Goal: Check status: Check status

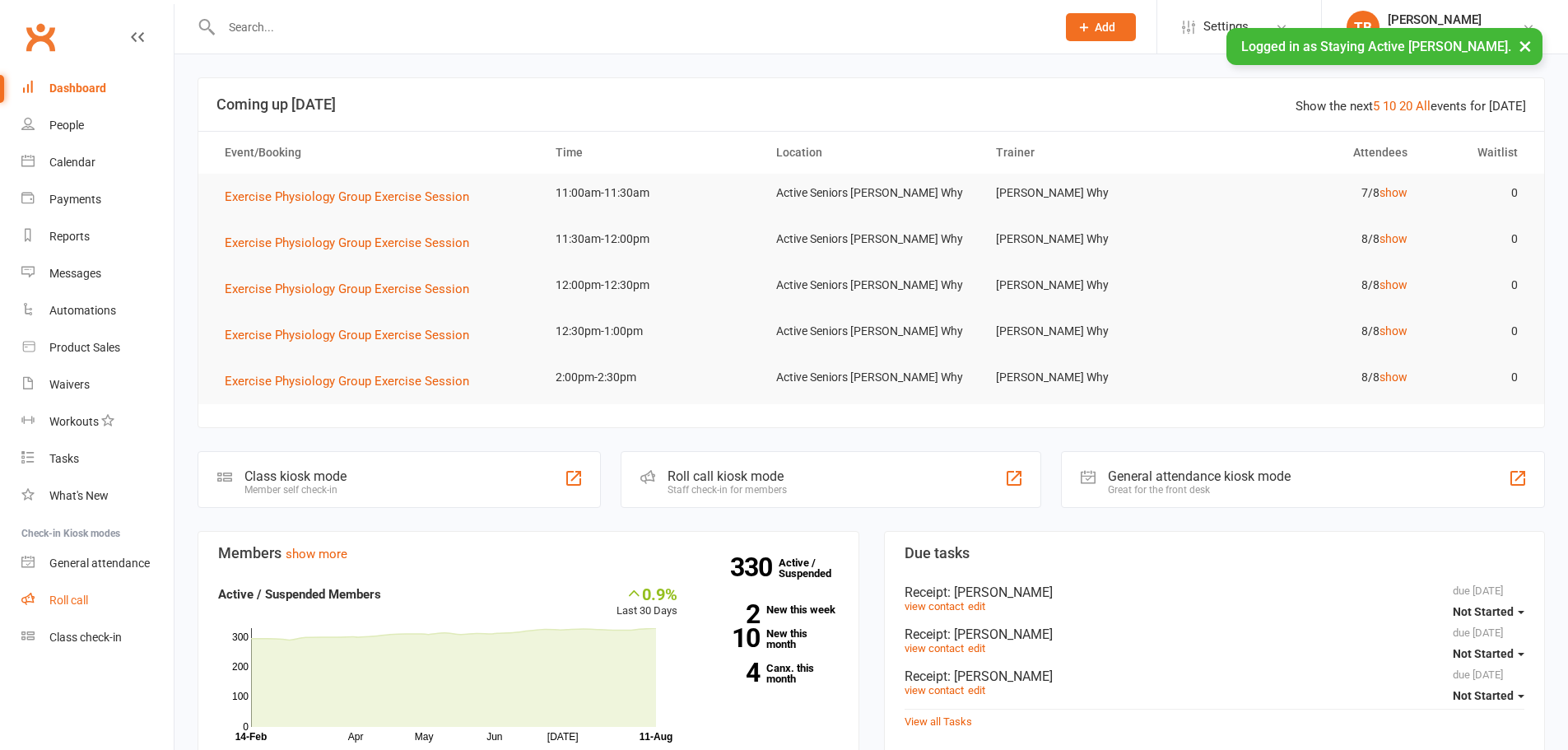
click at [114, 594] on link "Roll call" at bounding box center [97, 601] width 152 height 37
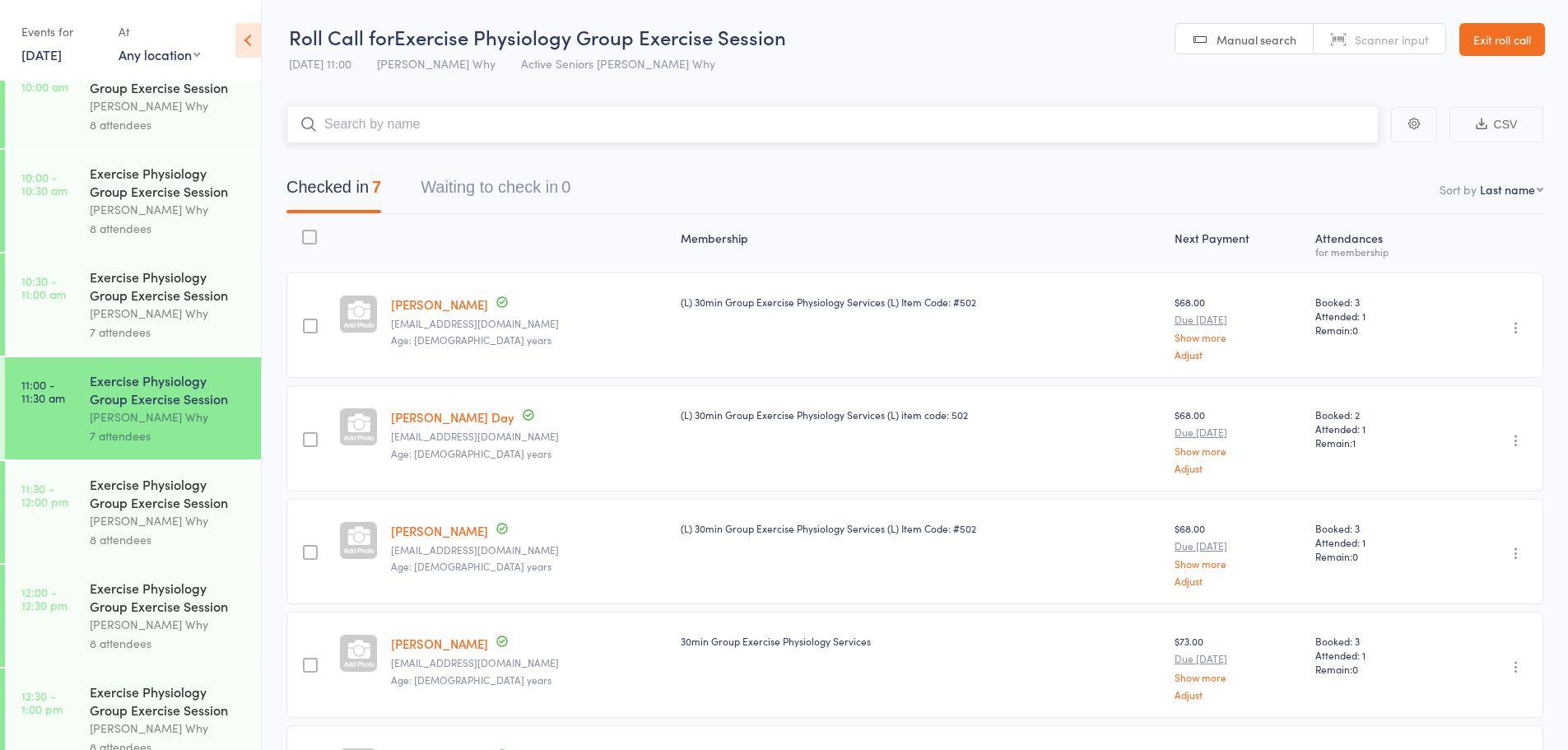
scroll to position [906, 0]
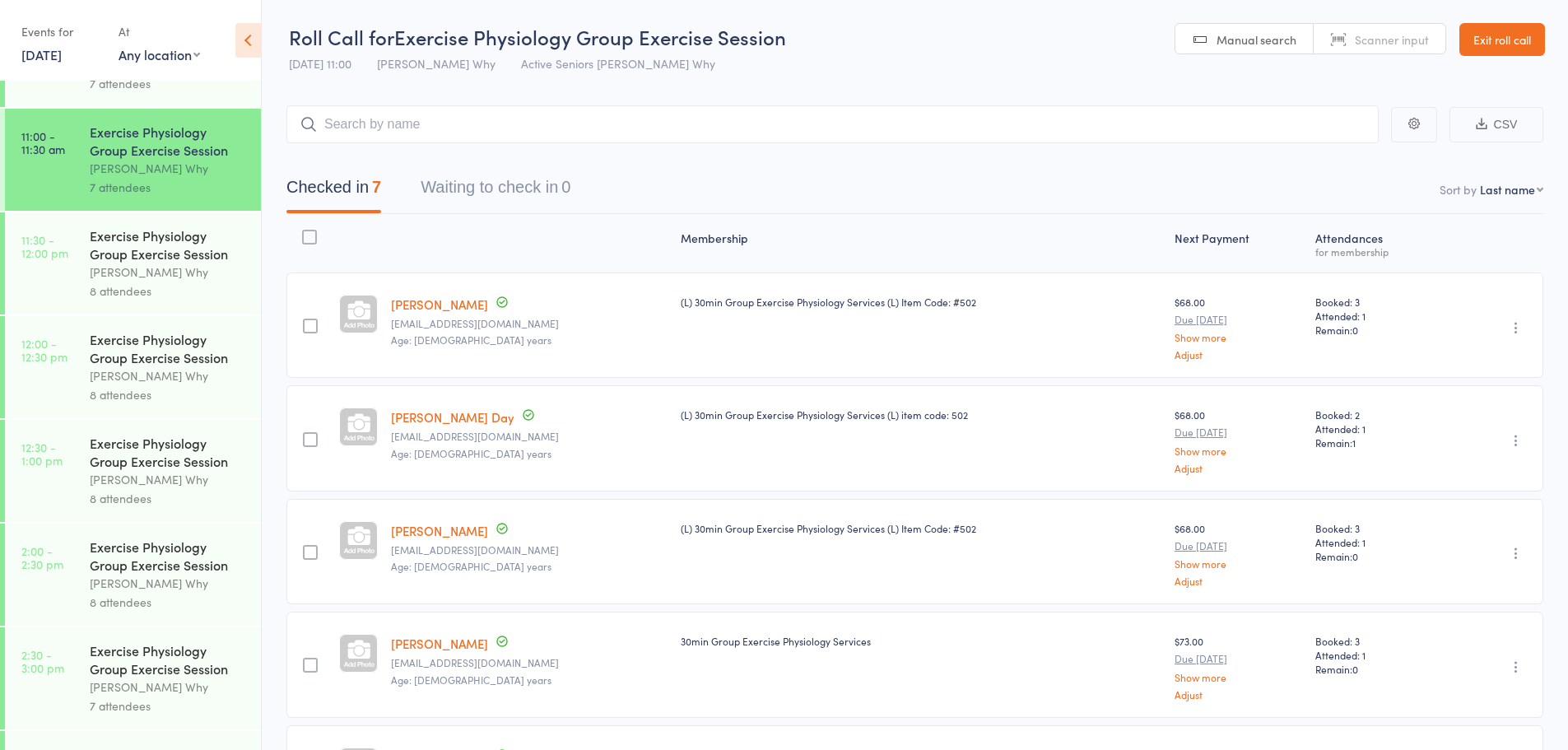
click at [152, 272] on div "[PERSON_NAME] Why" at bounding box center [169, 272] width 158 height 19
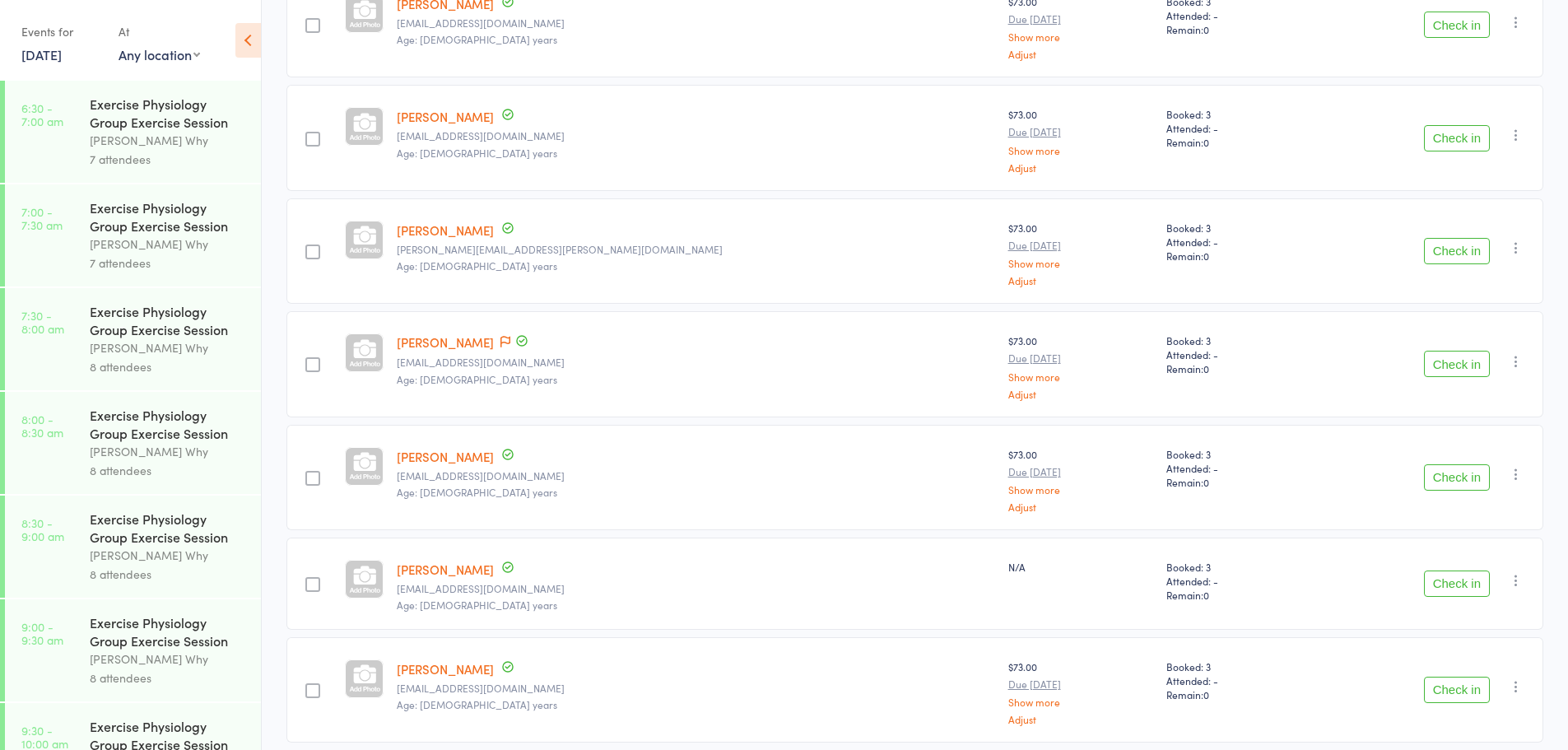
scroll to position [329, 0]
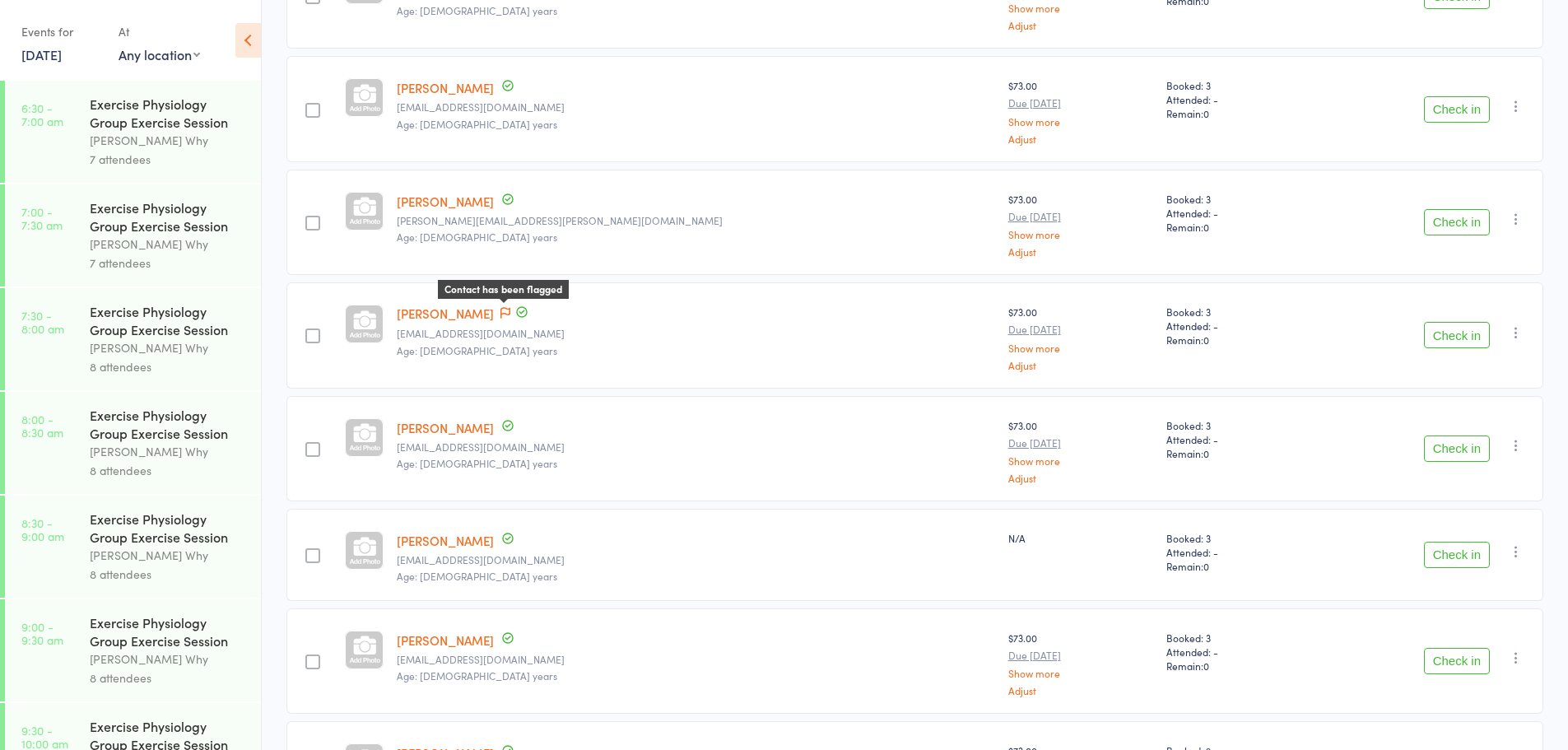
click at [511, 315] on icon at bounding box center [505, 312] width 10 height 11
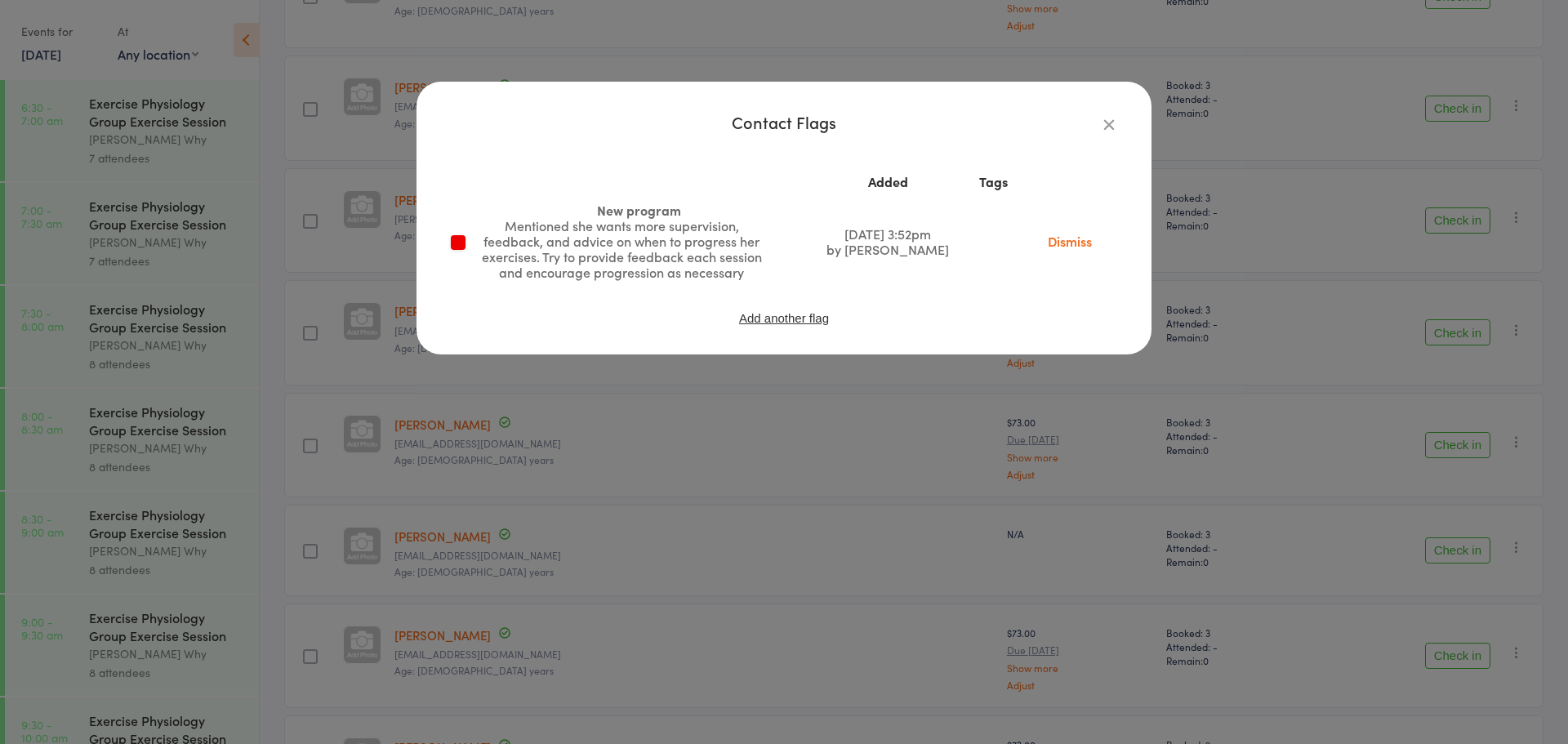
click at [1103, 128] on icon "button" at bounding box center [1109, 124] width 18 height 18
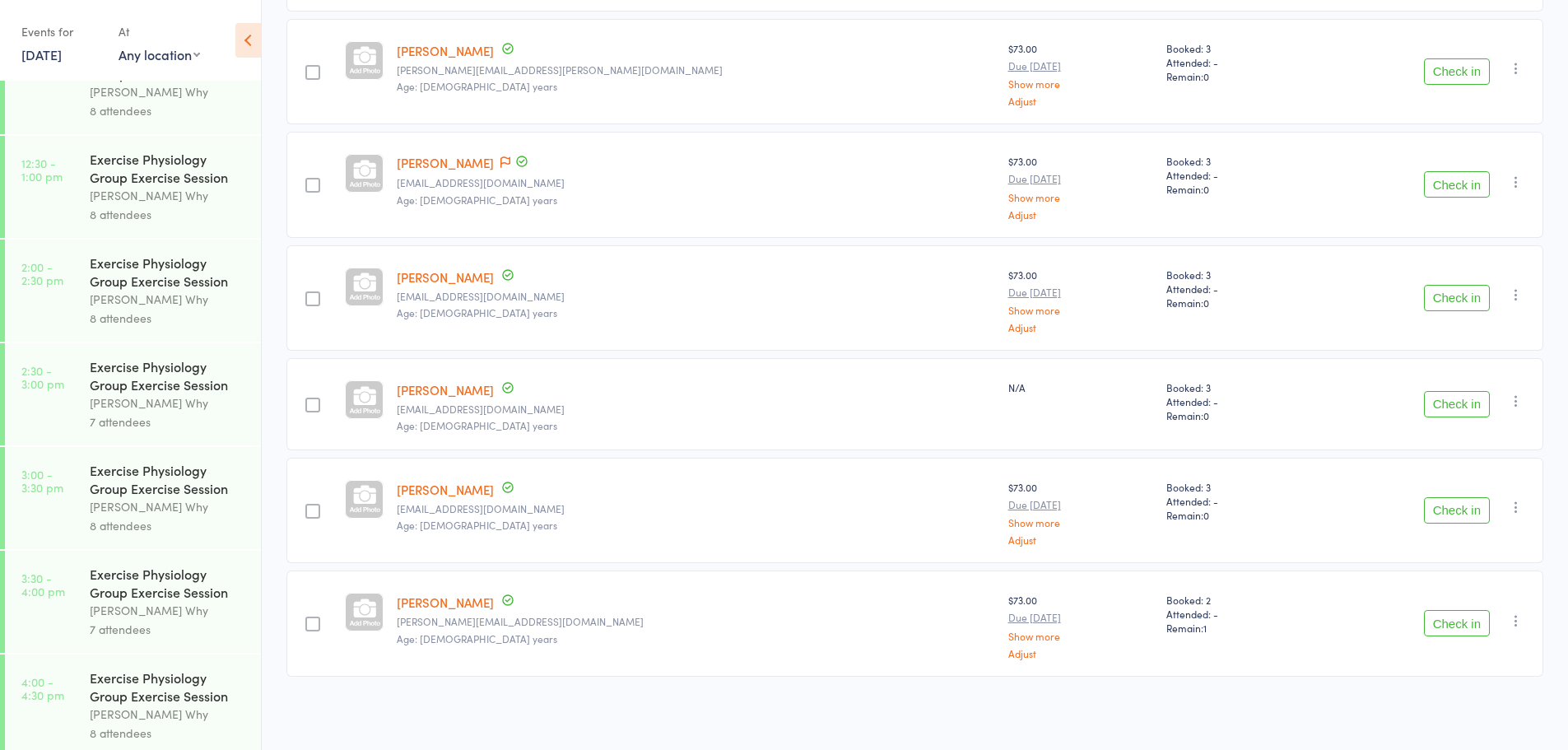
scroll to position [1199, 0]
